Goal: Transaction & Acquisition: Obtain resource

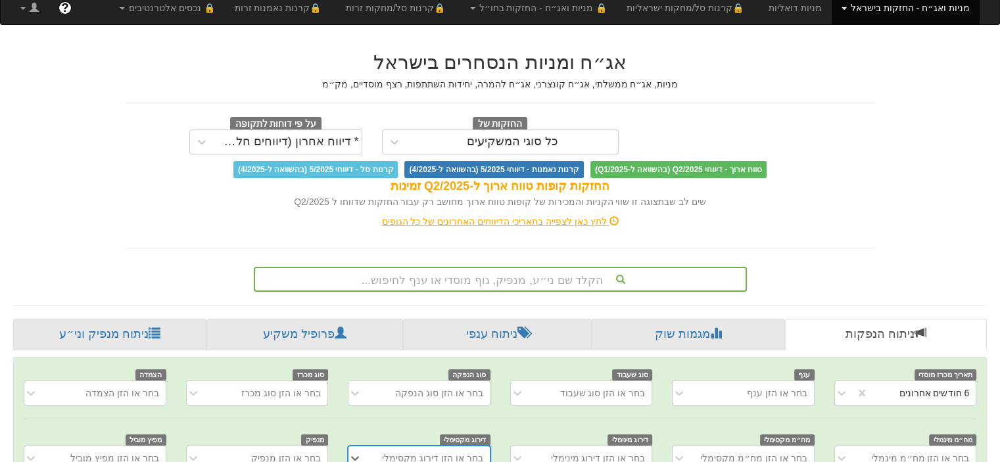
click at [548, 283] on div "הקלד שם ני״ע, מנפיק, גוף מוסדי או ענף לחיפוש..." at bounding box center [500, 279] width 493 height 25
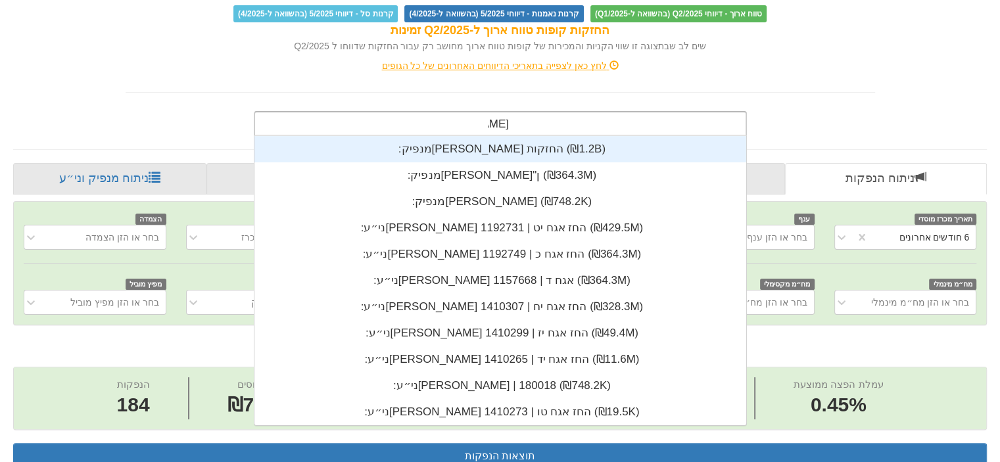
scroll to position [289, 0]
type input "[PERSON_NAME]"
click at [487, 144] on div "מנפיק: ‏[PERSON_NAME] החזקות ‎(₪1.2B)‎" at bounding box center [500, 149] width 492 height 26
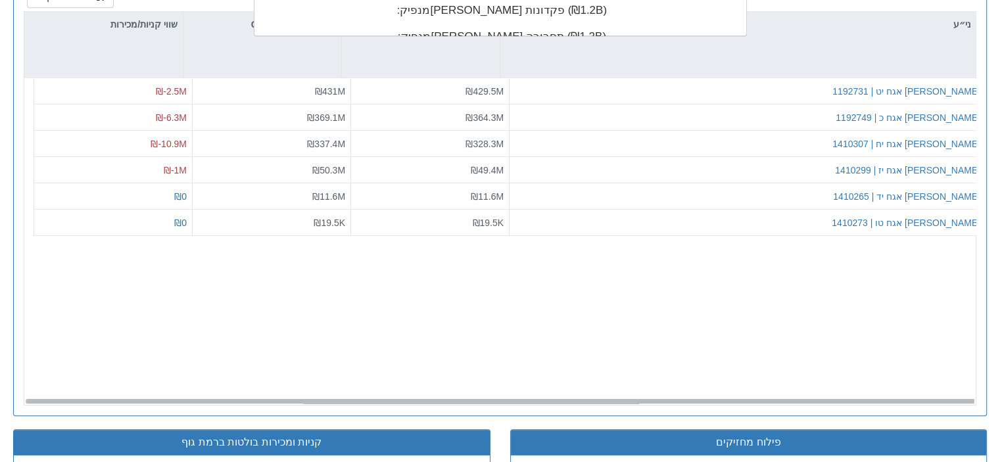
scroll to position [327, 0]
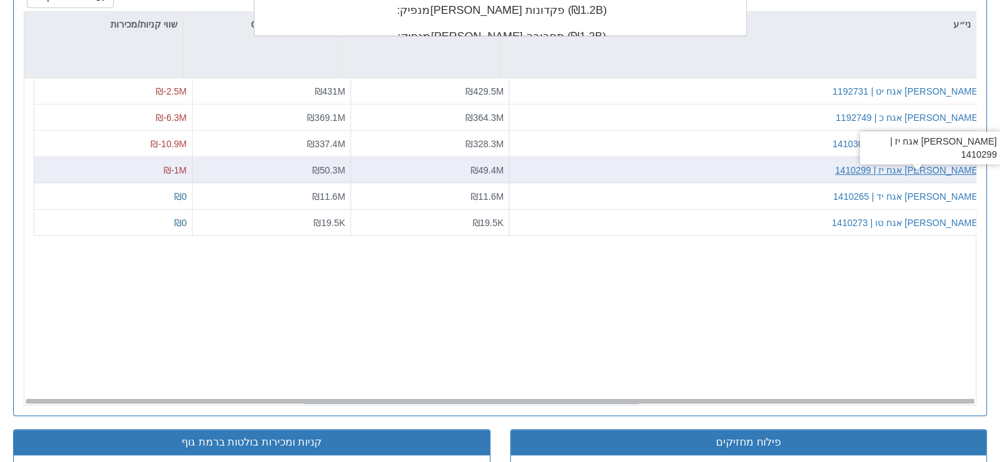
click at [919, 169] on div "[PERSON_NAME] אגח יז | 1410299" at bounding box center [907, 170] width 145 height 13
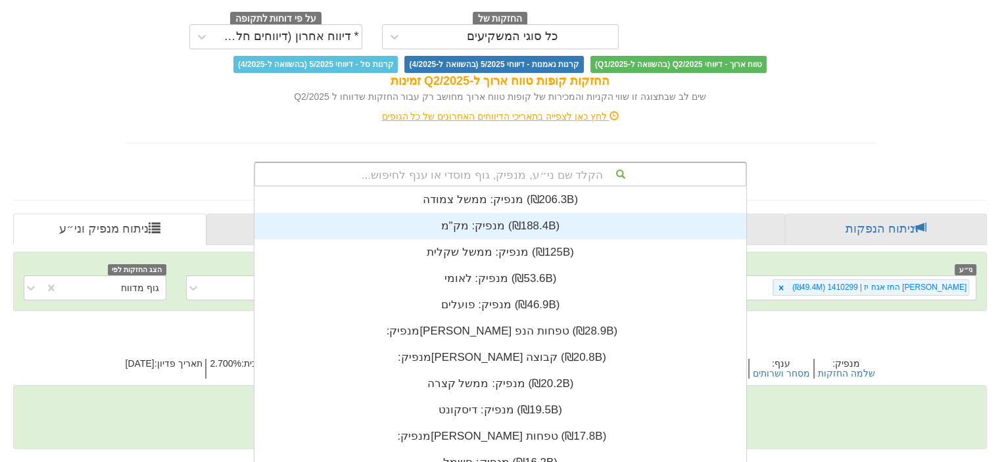
scroll to position [198, 0]
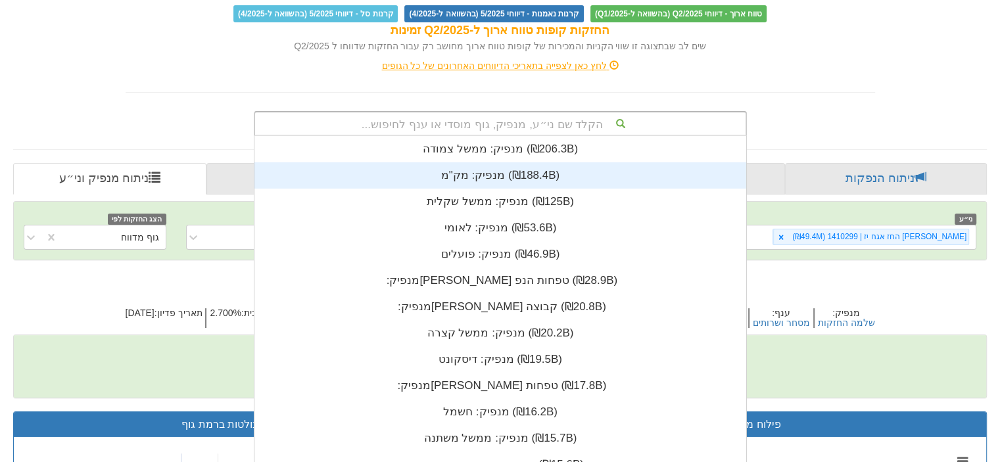
click at [597, 136] on div "הקלד שם ני״ע, מנפיק, גוף מוסדי או ענף לחיפוש... מנפיק: ‏ממשל צמודה ‎(₪206.3B)‎ …" at bounding box center [500, 123] width 493 height 25
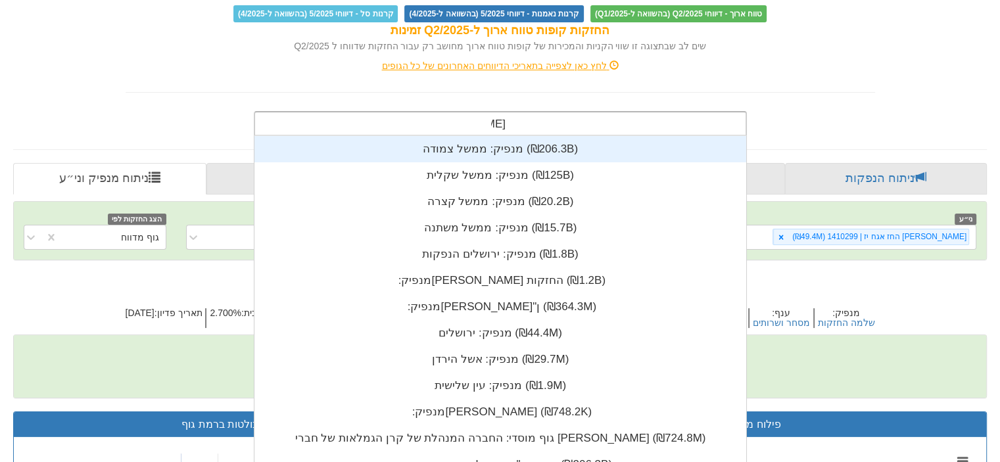
scroll to position [289, 0]
type input "[PERSON_NAME]"
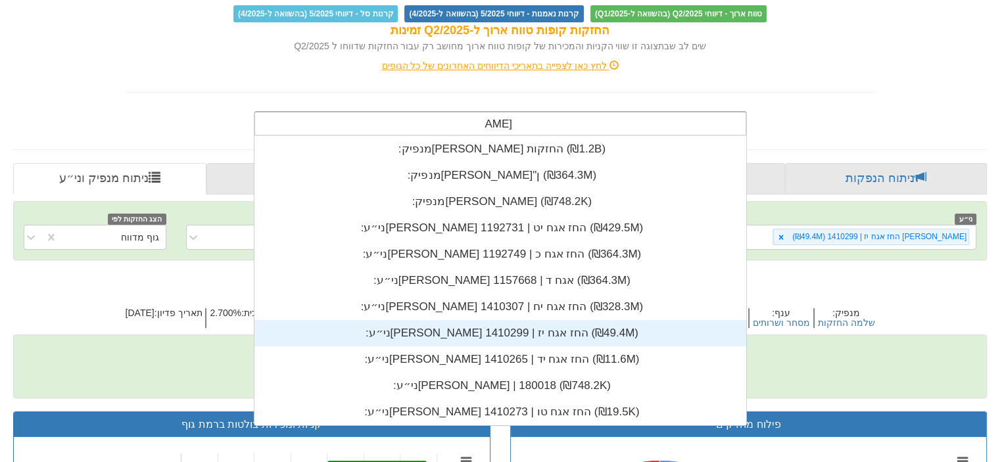
click at [473, 328] on div "ני״ע: ‏[PERSON_NAME] החז אגח יז | 1410299 ‎(₪49.4M)‎" at bounding box center [500, 333] width 492 height 26
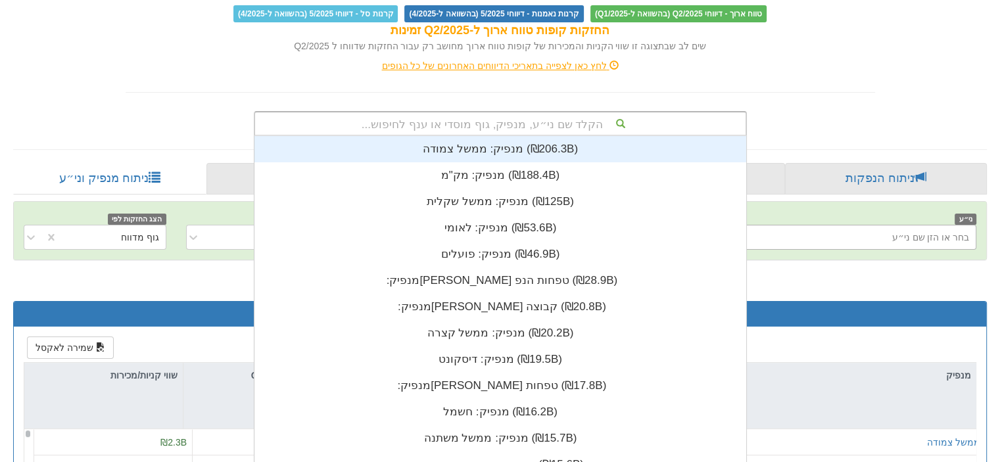
click at [538, 116] on div "הקלד שם ני״ע, מנפיק, גוף מוסדי או ענף לחיפוש..." at bounding box center [500, 123] width 490 height 22
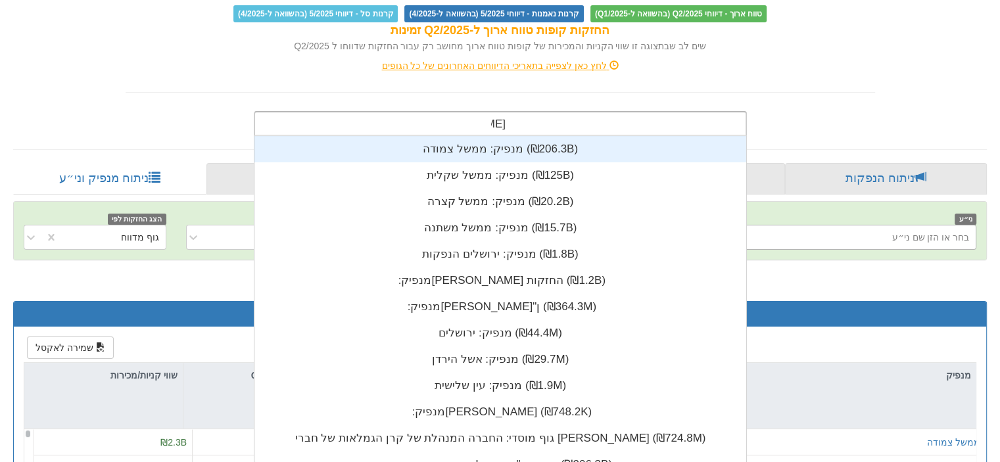
scroll to position [289, 0]
type input "[PERSON_NAME]"
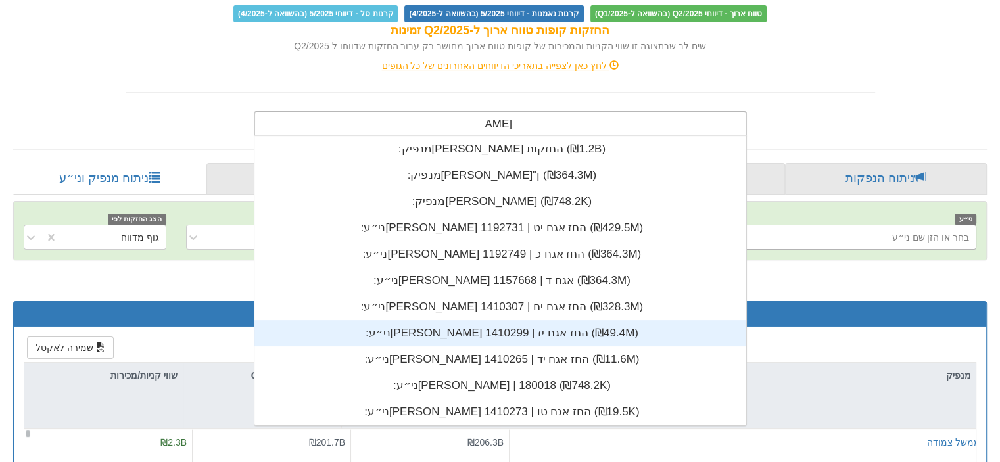
click at [473, 327] on div "ני״ע: ‏[PERSON_NAME] החז אגח יז | 1410299 ‎(₪49.4M)‎" at bounding box center [500, 333] width 492 height 26
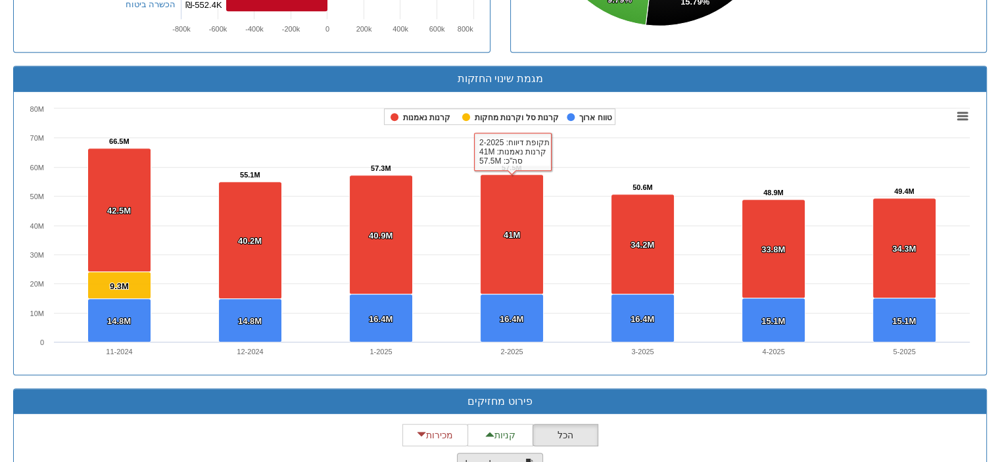
scroll to position [955, 0]
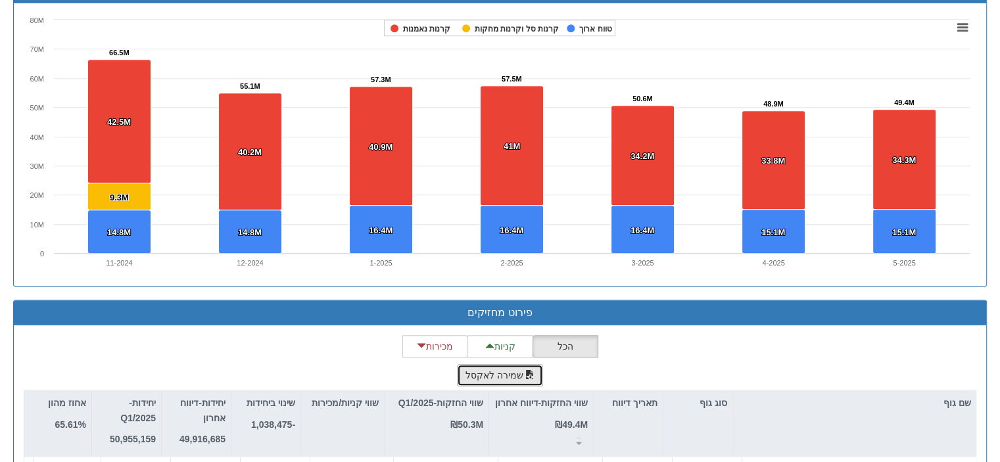
click at [509, 372] on button "שמירה לאקסל" at bounding box center [500, 375] width 87 height 22
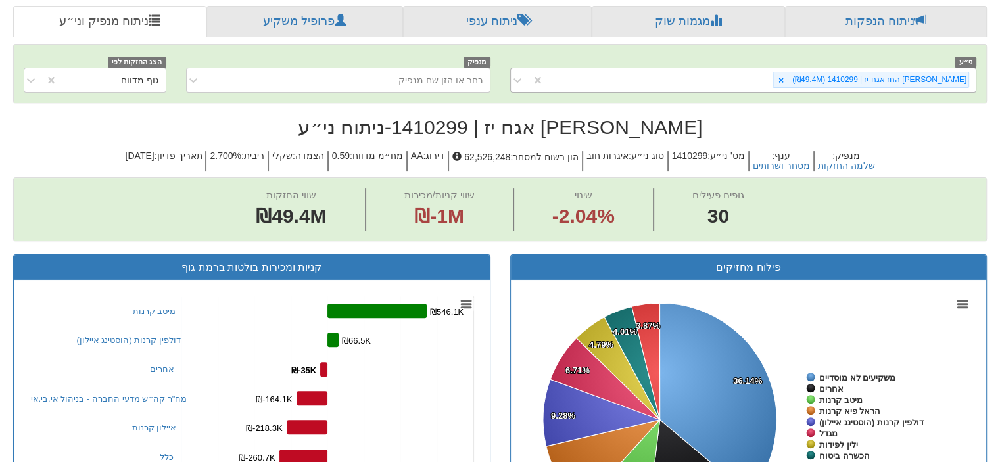
scroll to position [66, 0]
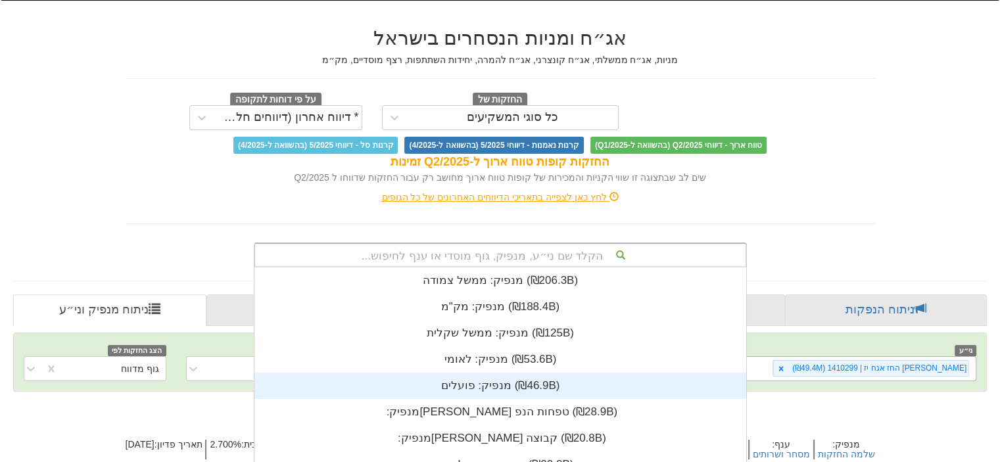
click at [558, 249] on div "הקלד שם ני״ע, מנפיק, גוף מוסדי או ענף לחיפוש... מנפיק: ‏ממשל צמודה ‎(₪206.3B)‎ …" at bounding box center [500, 255] width 493 height 25
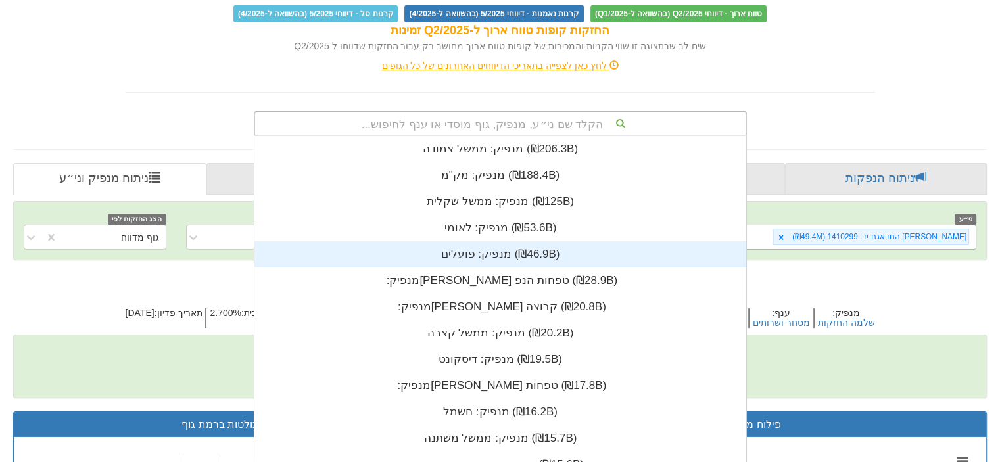
scroll to position [327, 0]
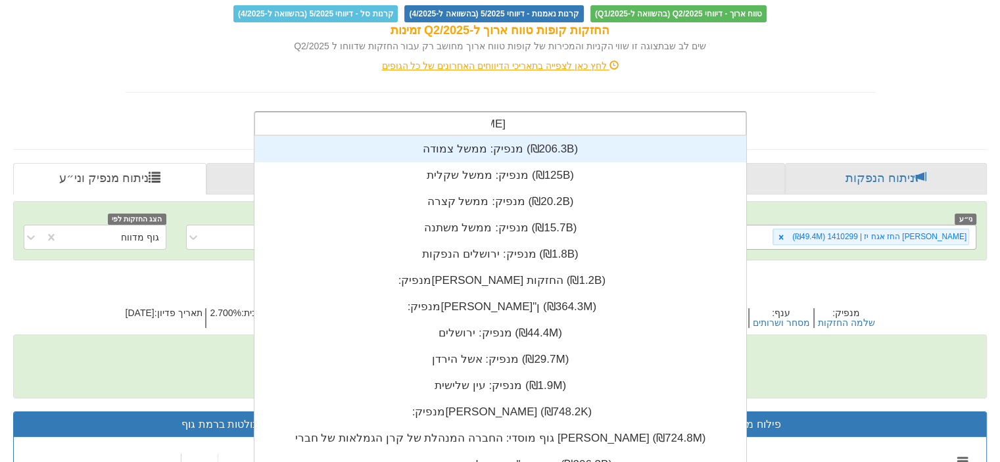
type input "[PERSON_NAME]"
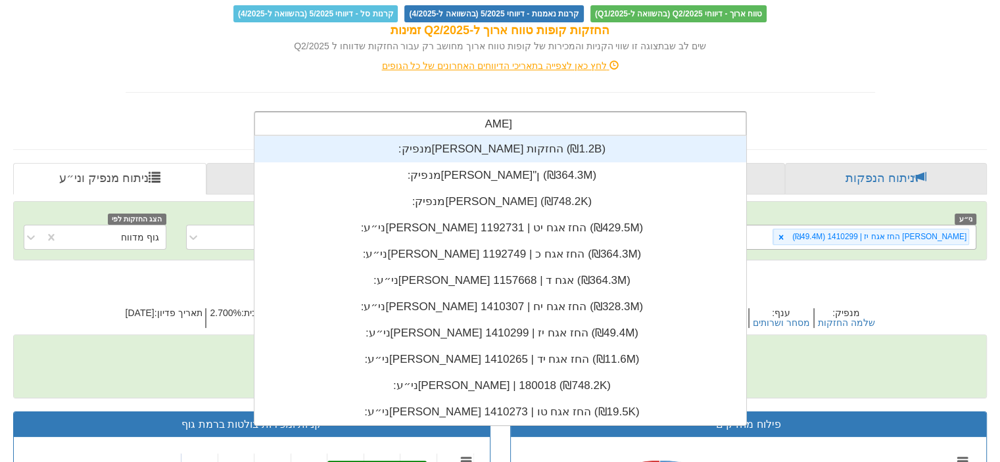
scroll to position [289, 0]
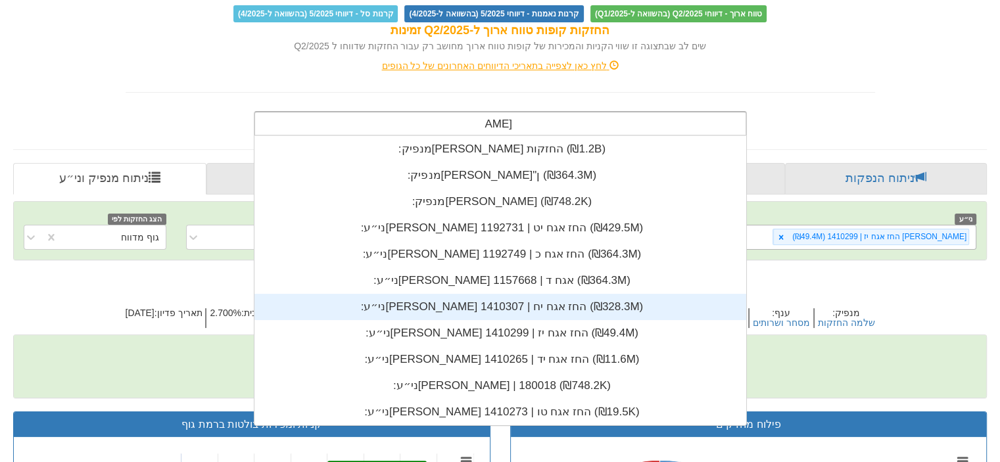
click at [497, 306] on div "ני״ע: ‏[PERSON_NAME] החז אגח יח | 1410307 ‎(₪328.3M)‎" at bounding box center [500, 307] width 492 height 26
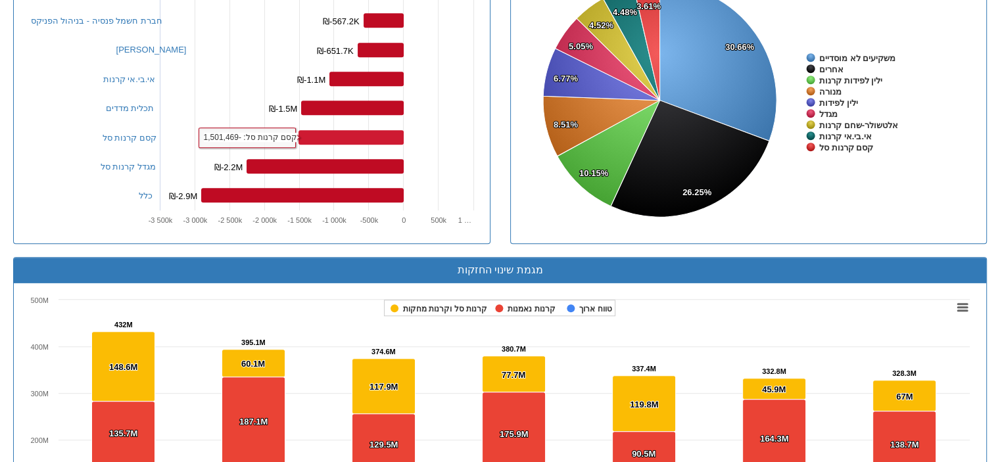
scroll to position [889, 0]
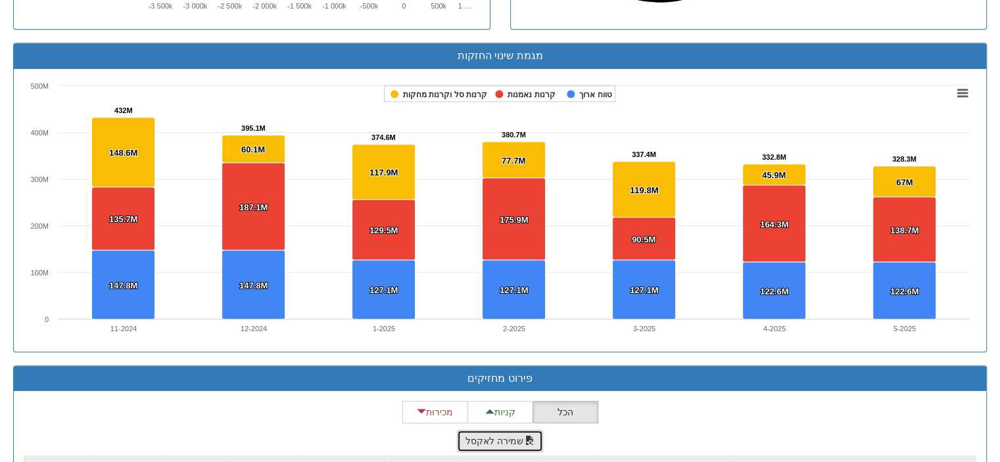
click at [500, 436] on button "שמירה לאקסל" at bounding box center [500, 441] width 87 height 22
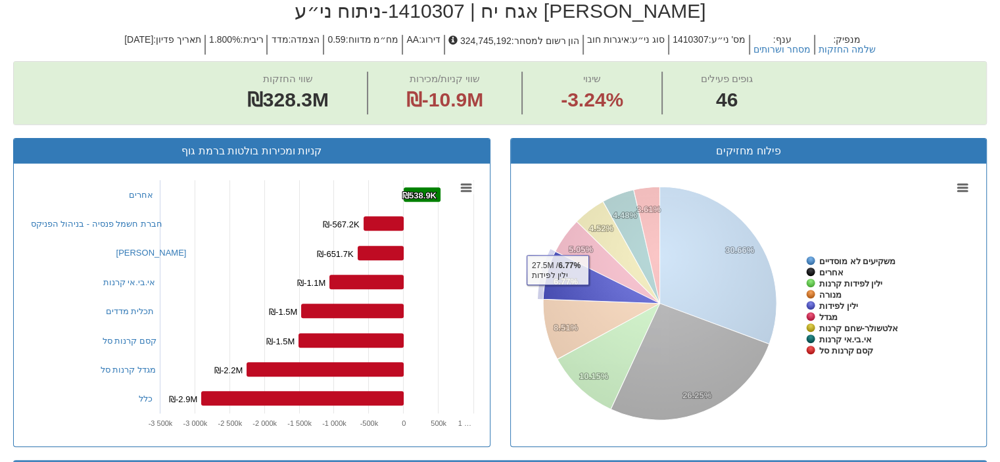
scroll to position [313, 0]
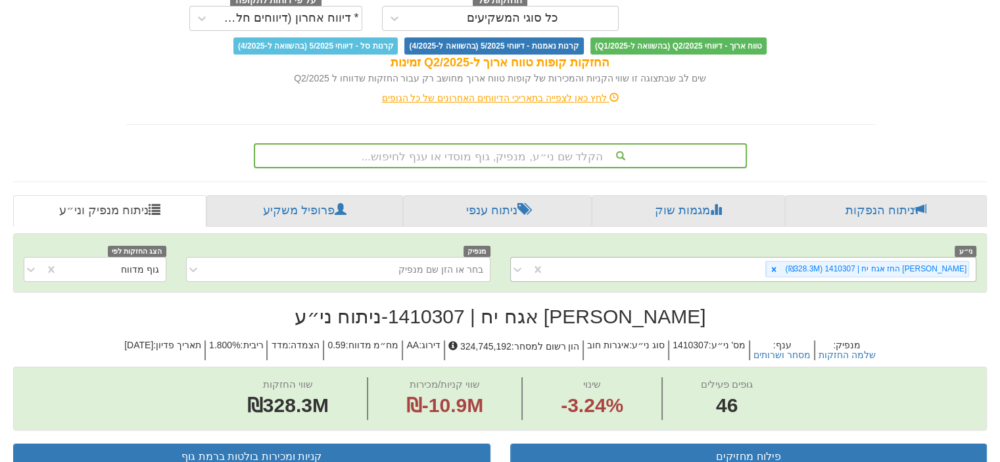
click at [536, 156] on div "הקלד שם ני״ע, מנפיק, גוף מוסדי או ענף לחיפוש..." at bounding box center [500, 155] width 493 height 25
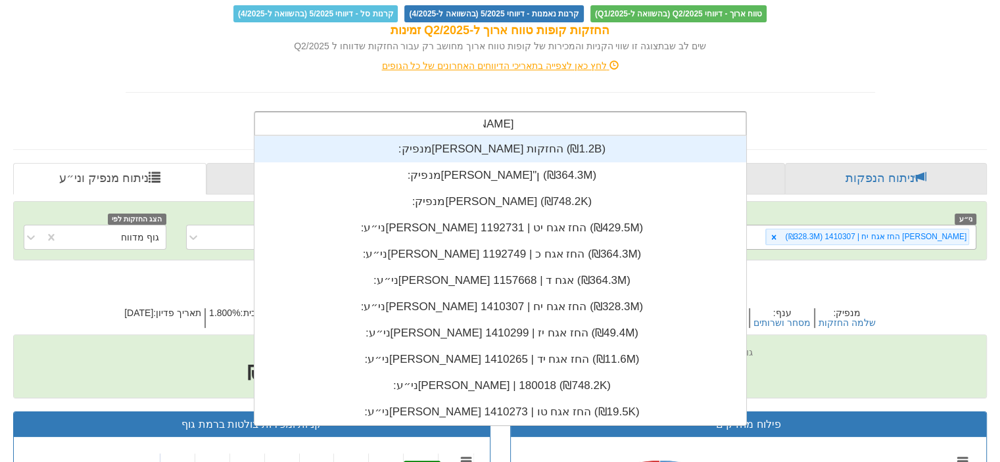
scroll to position [184, 0]
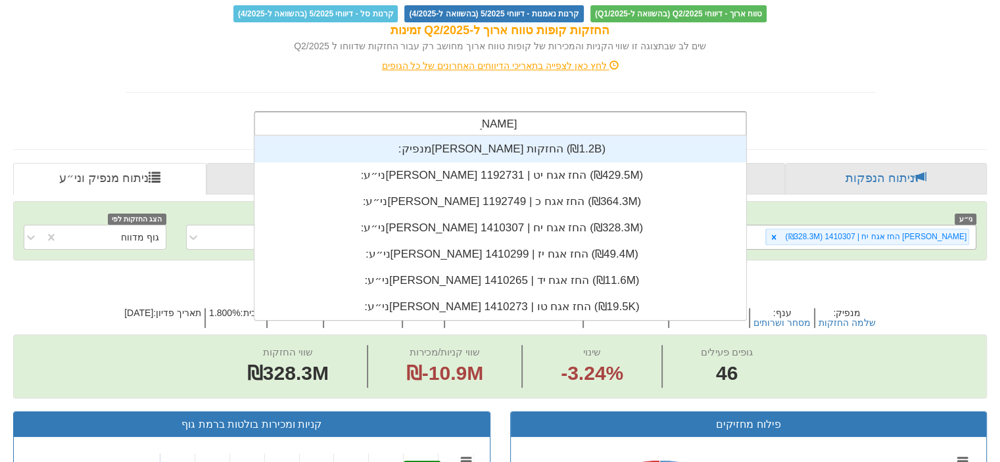
type input "[PERSON_NAME] הח"
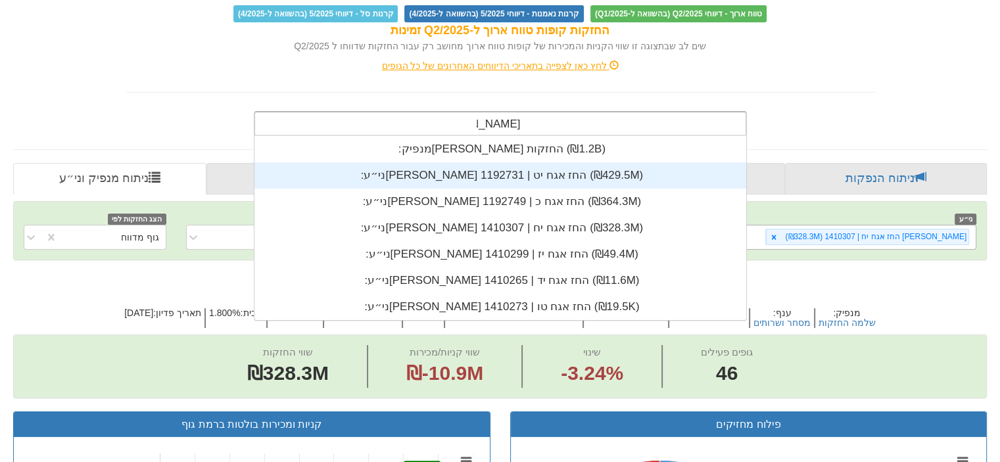
click at [525, 175] on div "ני״ע: ‏[PERSON_NAME] החז אגח יט | 1192731 ‎(₪429.5M)‎" at bounding box center [500, 175] width 492 height 26
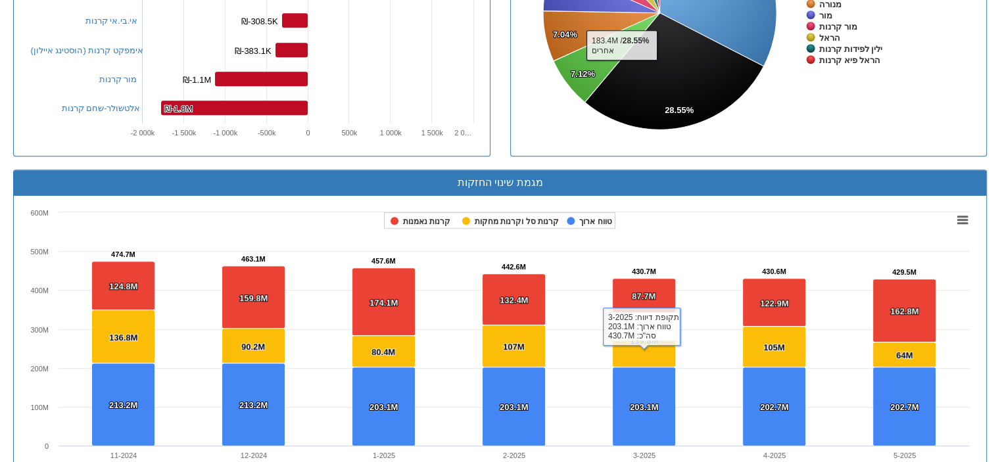
scroll to position [970, 0]
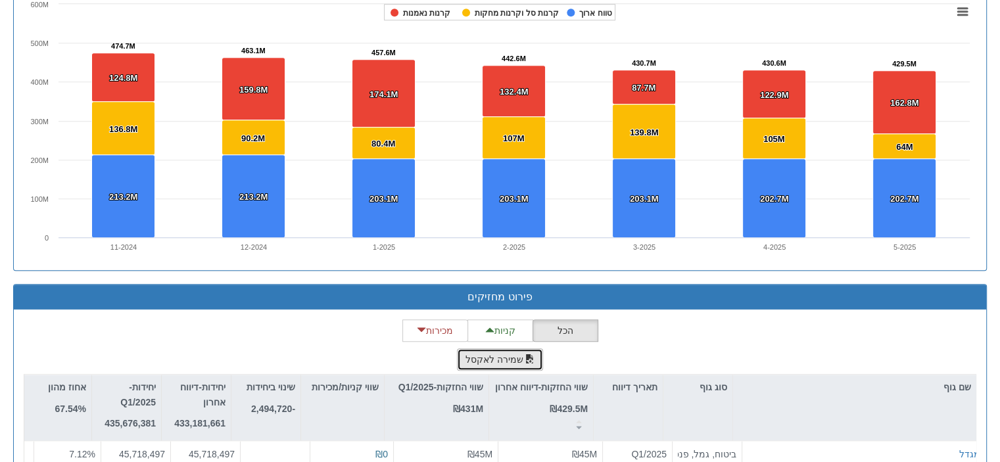
click at [485, 360] on button "שמירה לאקסל" at bounding box center [500, 359] width 87 height 22
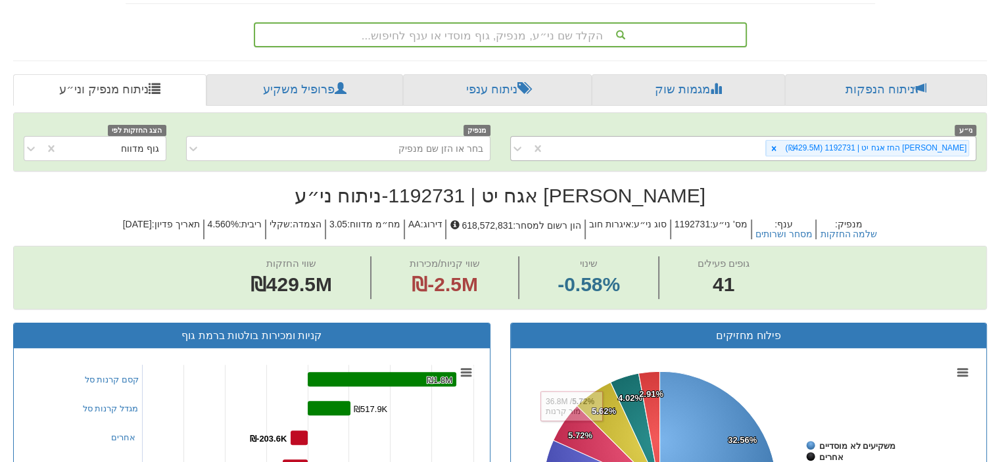
scroll to position [280, 0]
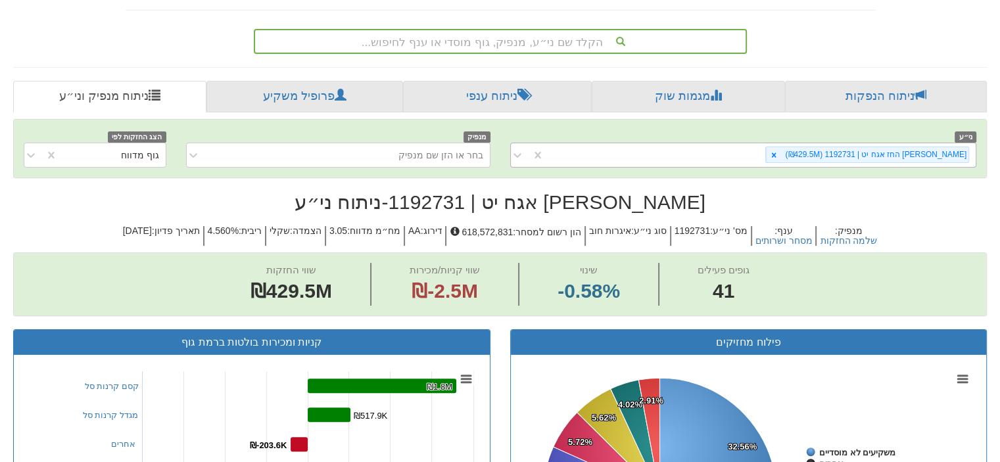
click at [518, 43] on div "הקלד שם ני״ע, מנפיק, גוף מוסדי או ענף לחיפוש..." at bounding box center [500, 41] width 490 height 22
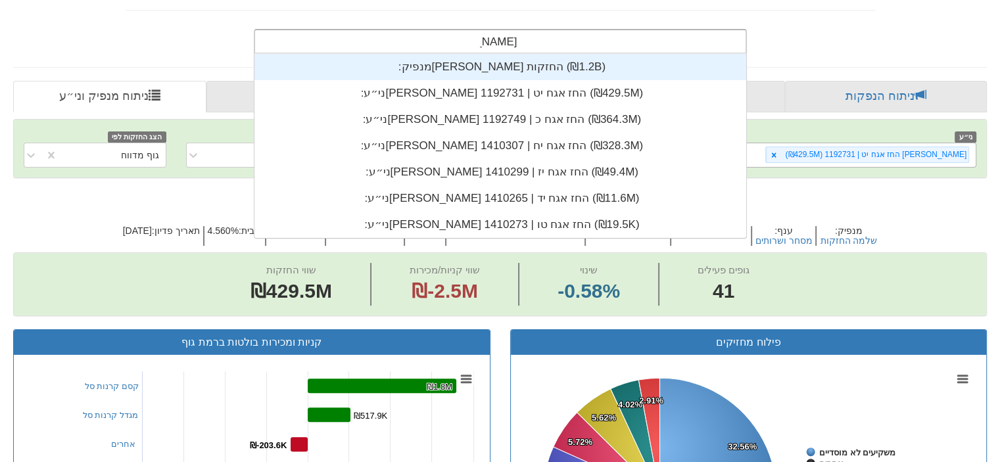
scroll to position [184, 0]
type input "[PERSON_NAME] הח"
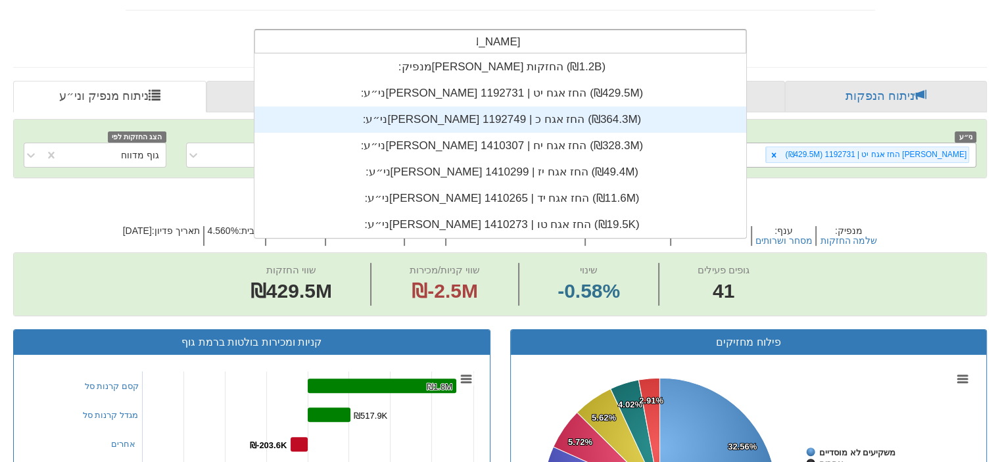
click at [529, 120] on div "ני״ע: ‏[PERSON_NAME] החז אגח כ | 1192749 ‎(₪364.3M)‎" at bounding box center [500, 120] width 492 height 26
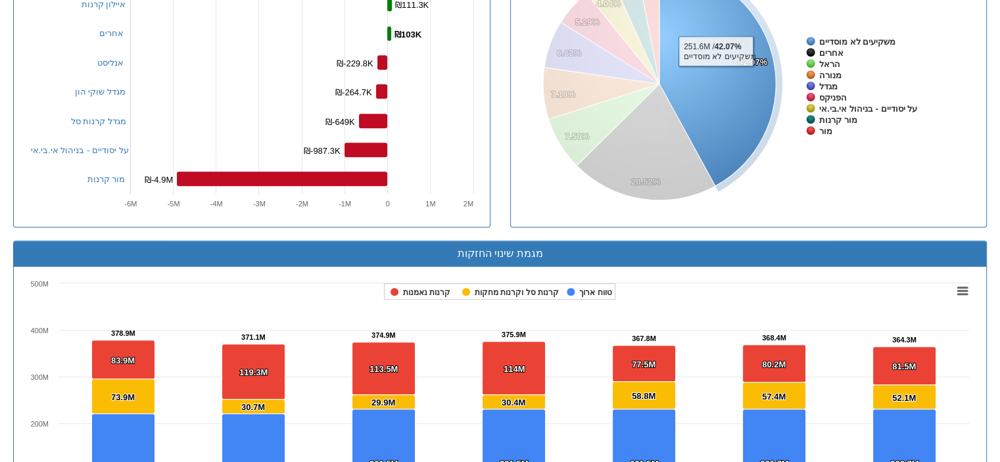
scroll to position [970, 0]
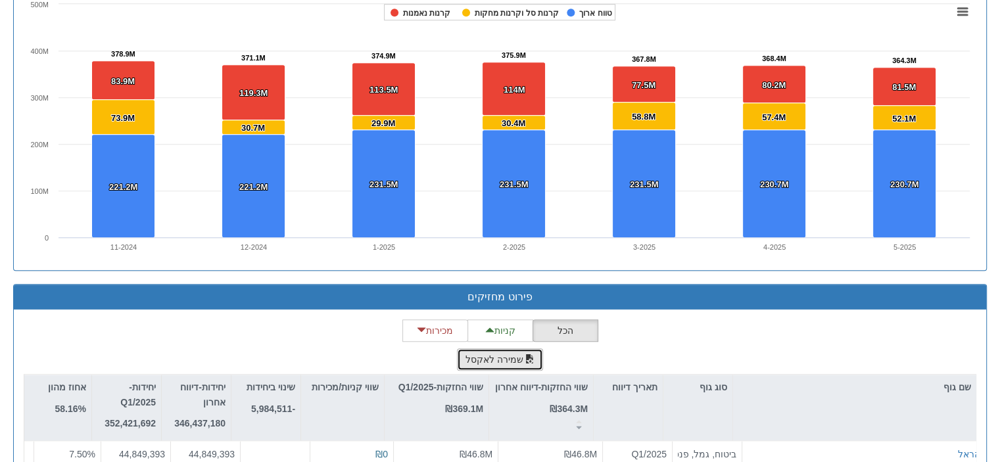
click at [504, 357] on button "שמירה לאקסל" at bounding box center [500, 359] width 87 height 22
